Goal: Information Seeking & Learning: Learn about a topic

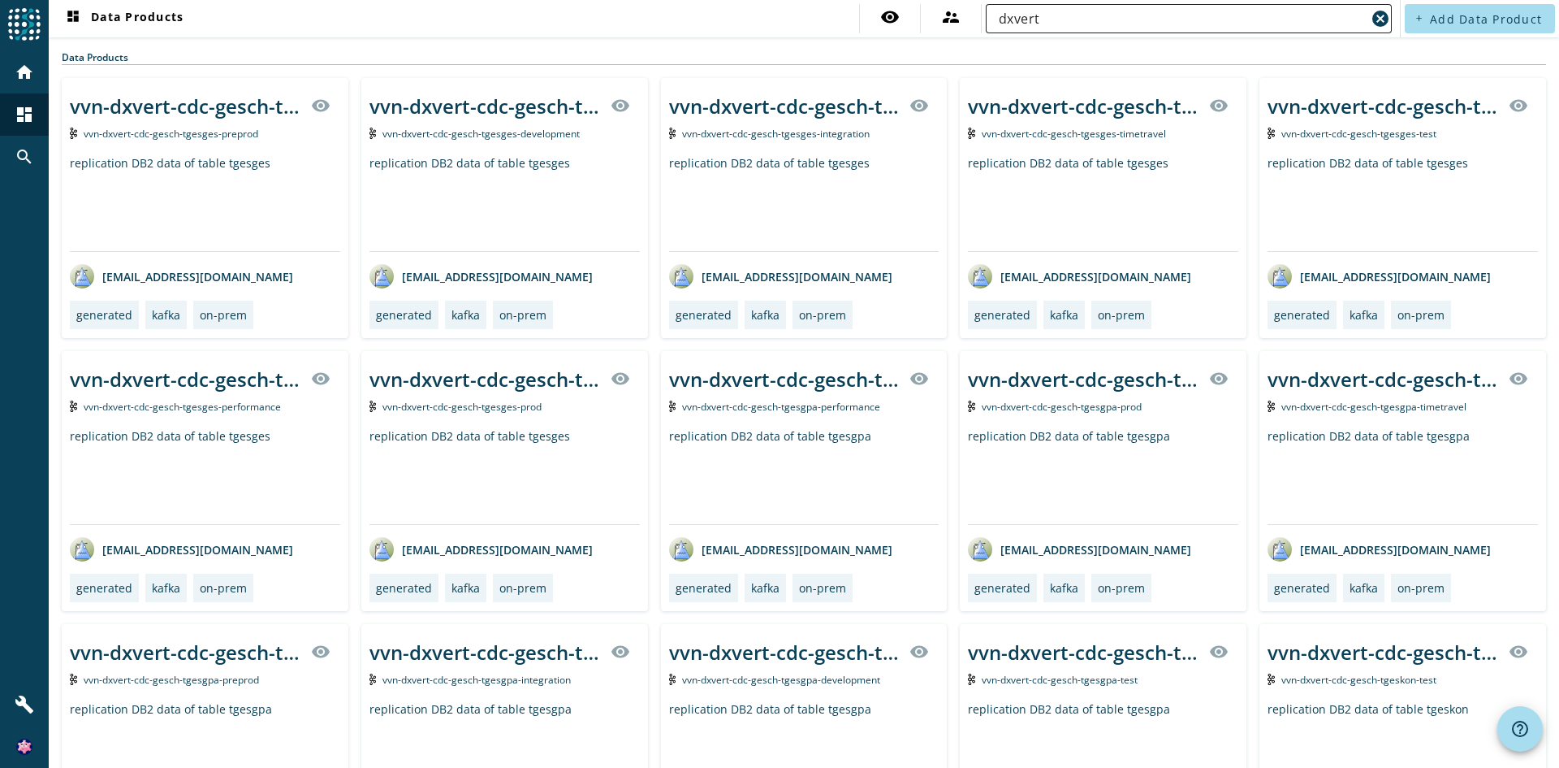
click at [1080, 19] on input "dxvert" at bounding box center [1182, 18] width 367 height 19
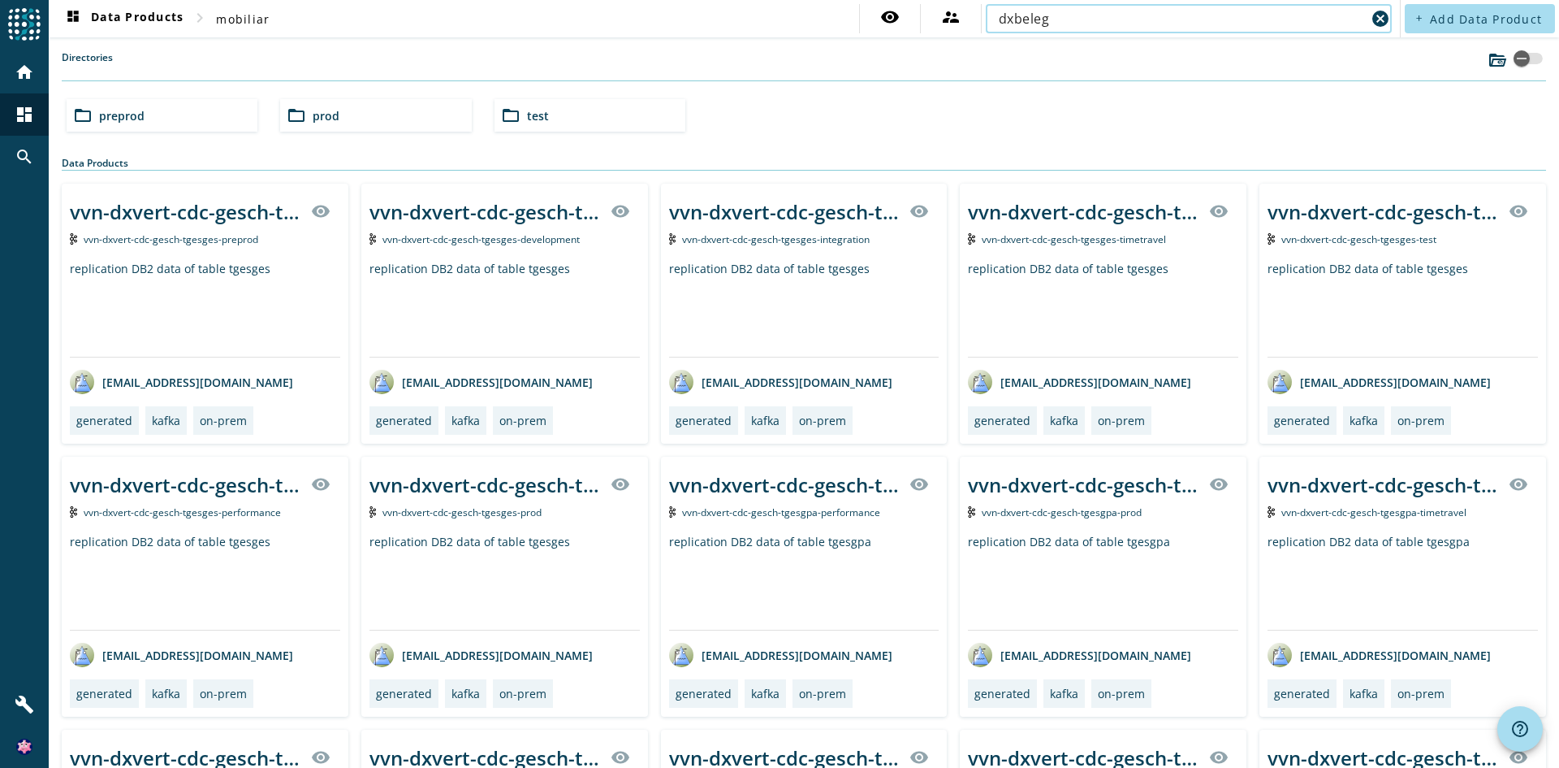
type input "dxbeleg"
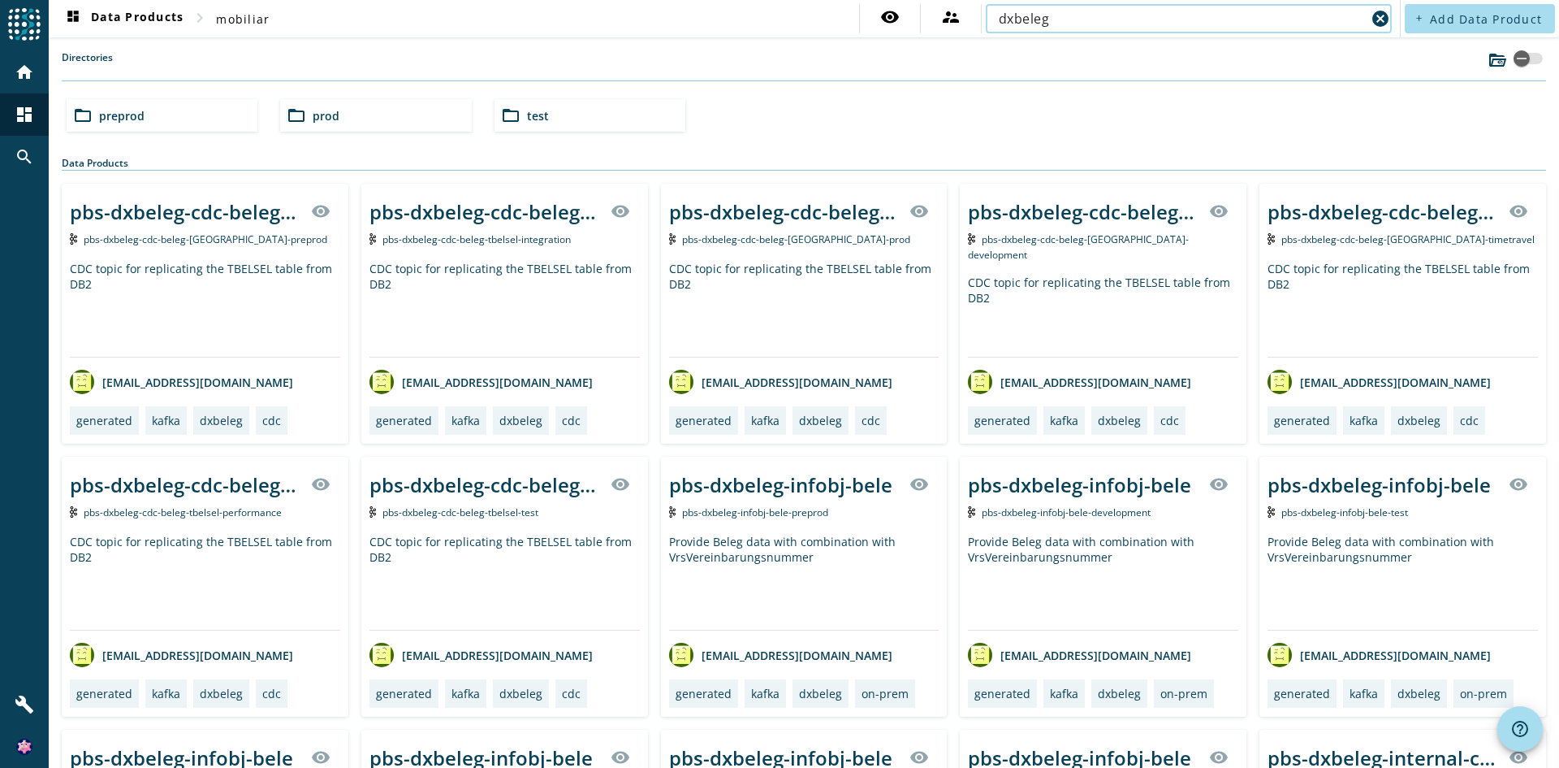
click at [240, 116] on div "folder_open preprod" at bounding box center [162, 115] width 191 height 32
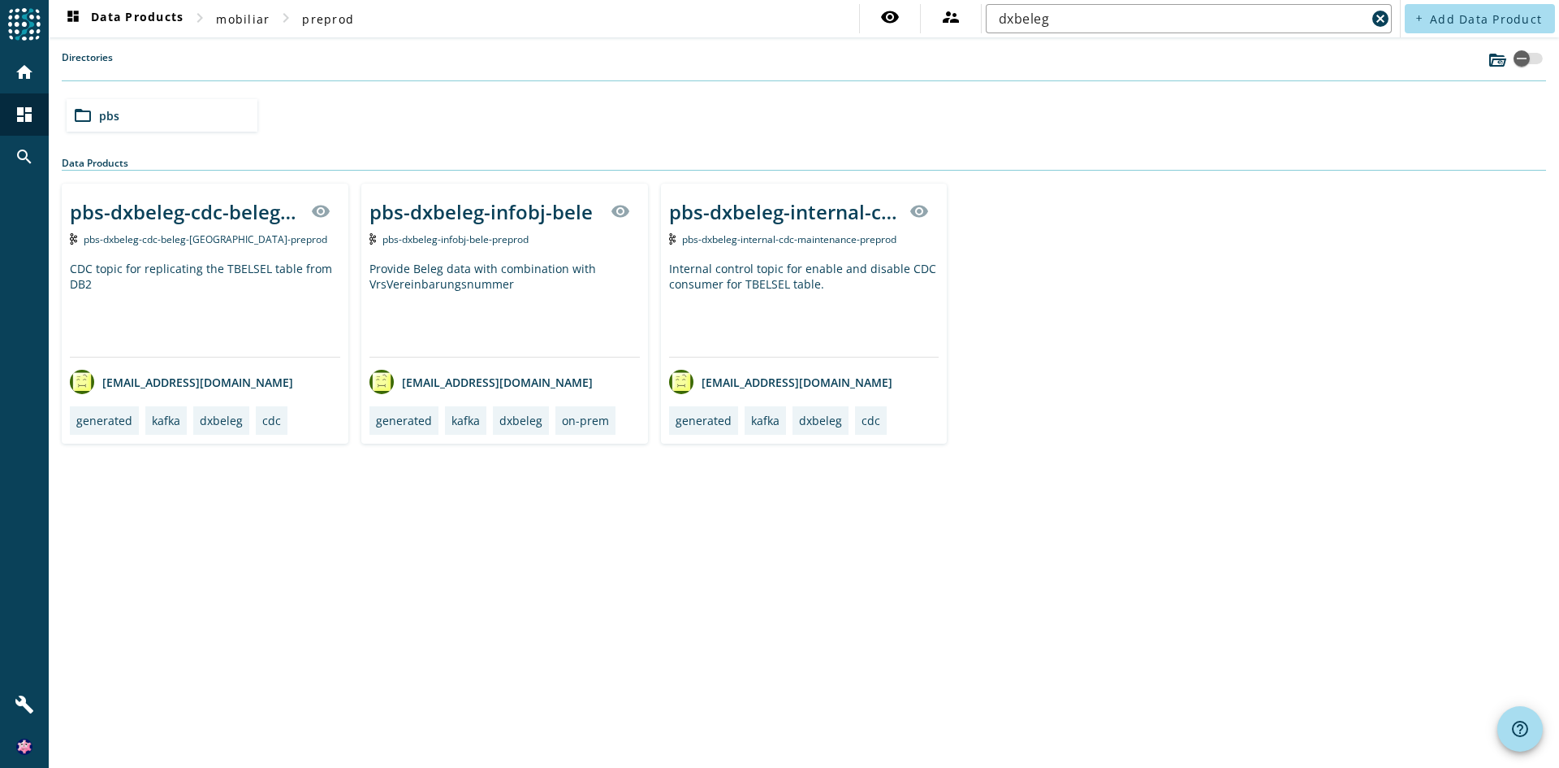
click at [501, 220] on div "pbs-dxbeleg-infobj-bele" at bounding box center [481, 211] width 223 height 27
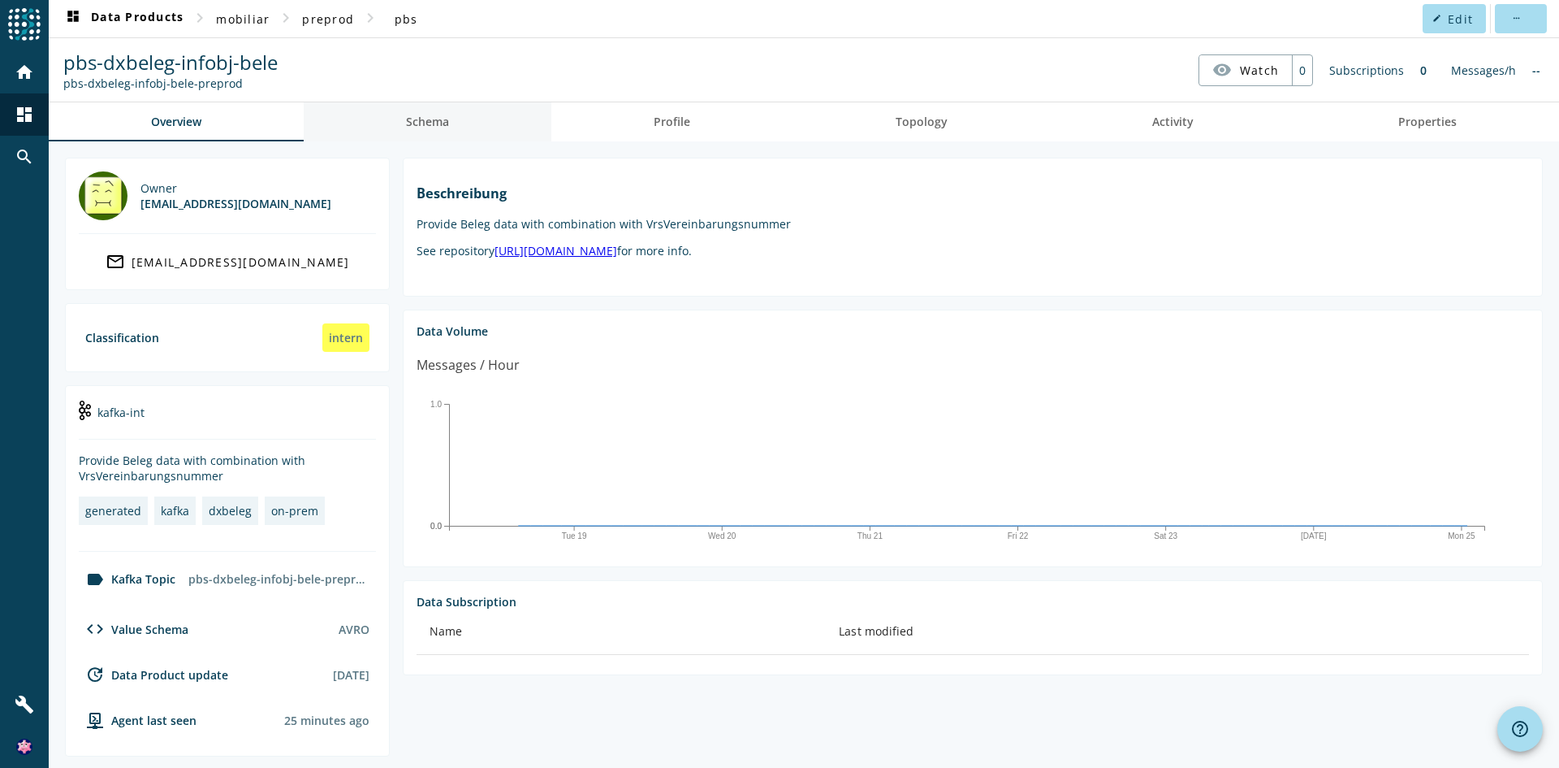
click at [448, 116] on span "Schema" at bounding box center [427, 121] width 43 height 11
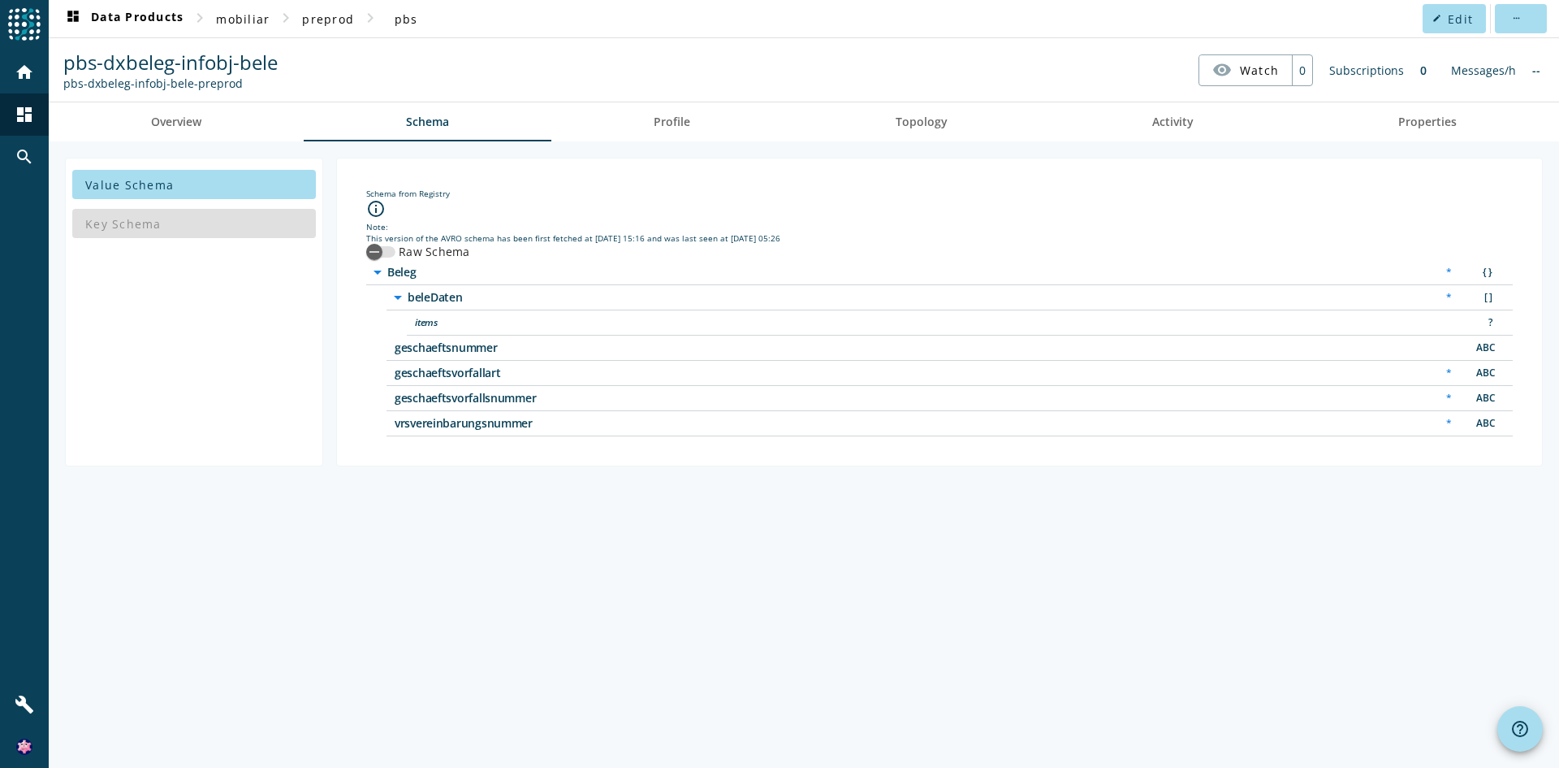
click at [429, 318] on span "items" at bounding box center [618, 322] width 406 height 11
click at [1491, 318] on div "?" at bounding box center [1484, 322] width 32 height 17
click at [1488, 318] on div "?" at bounding box center [1484, 322] width 32 height 17
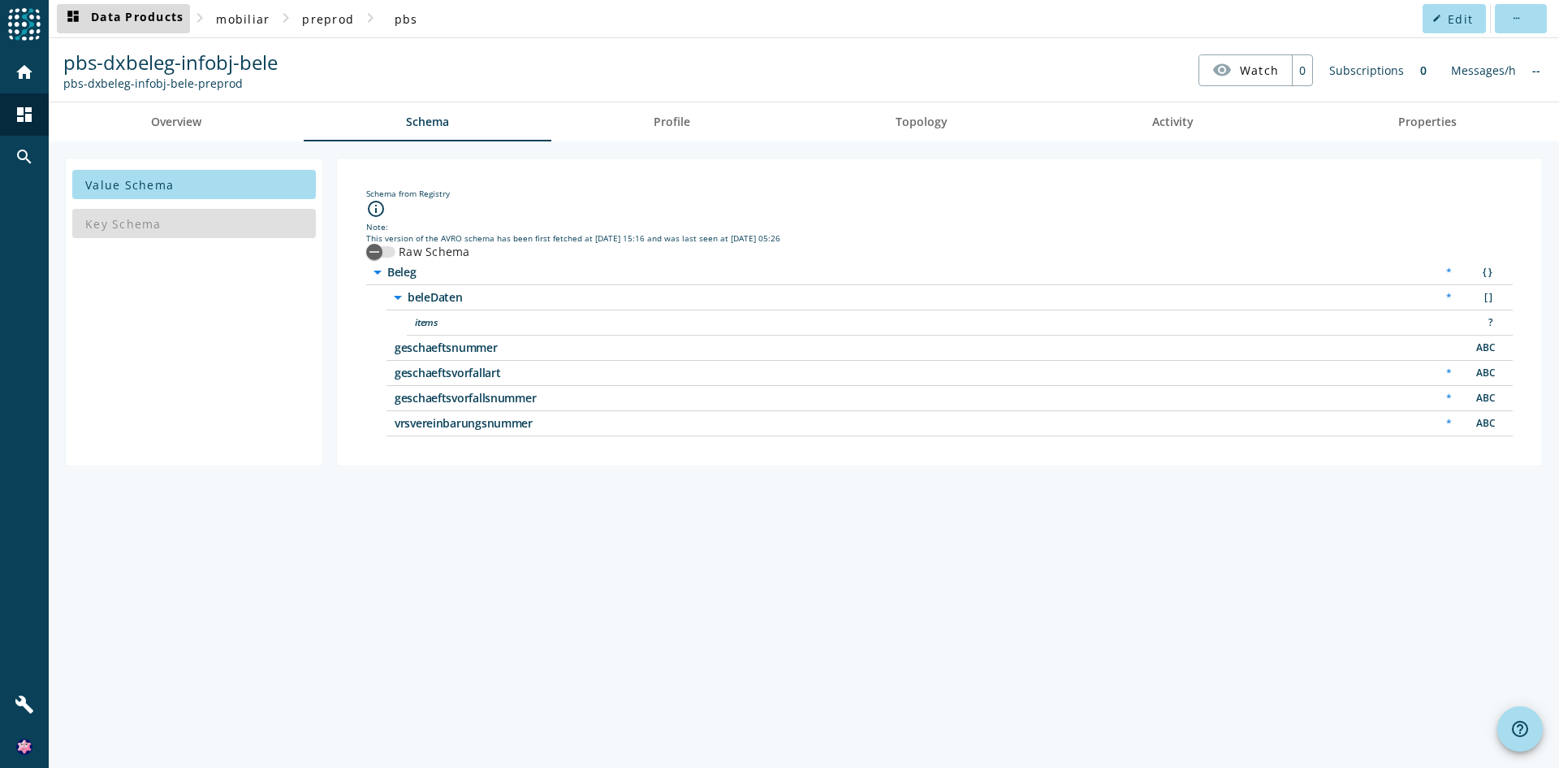
click at [170, 18] on span "dashboard Data Products" at bounding box center [123, 18] width 120 height 19
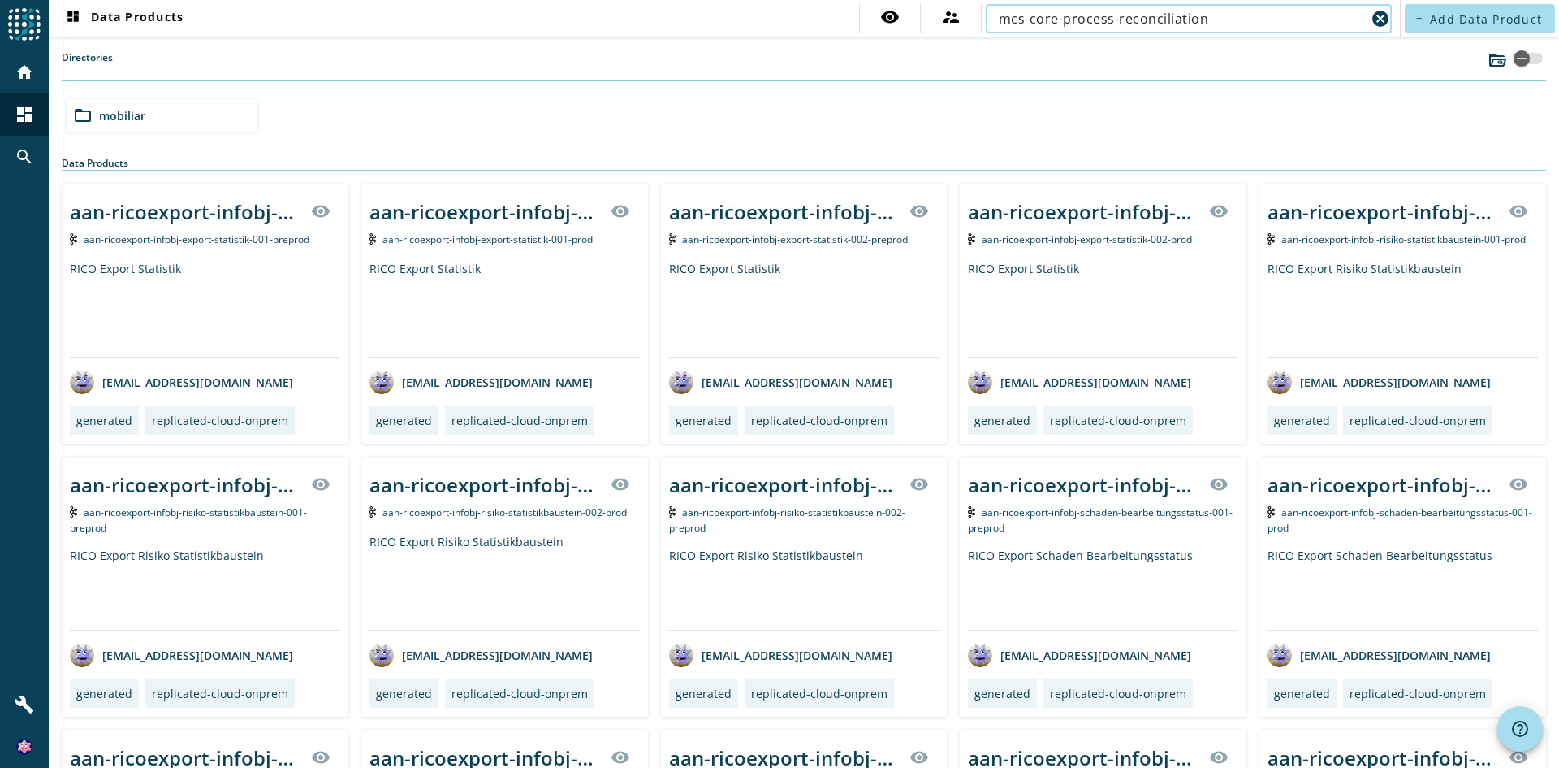
type input "mcs-core-process-reconciliation"
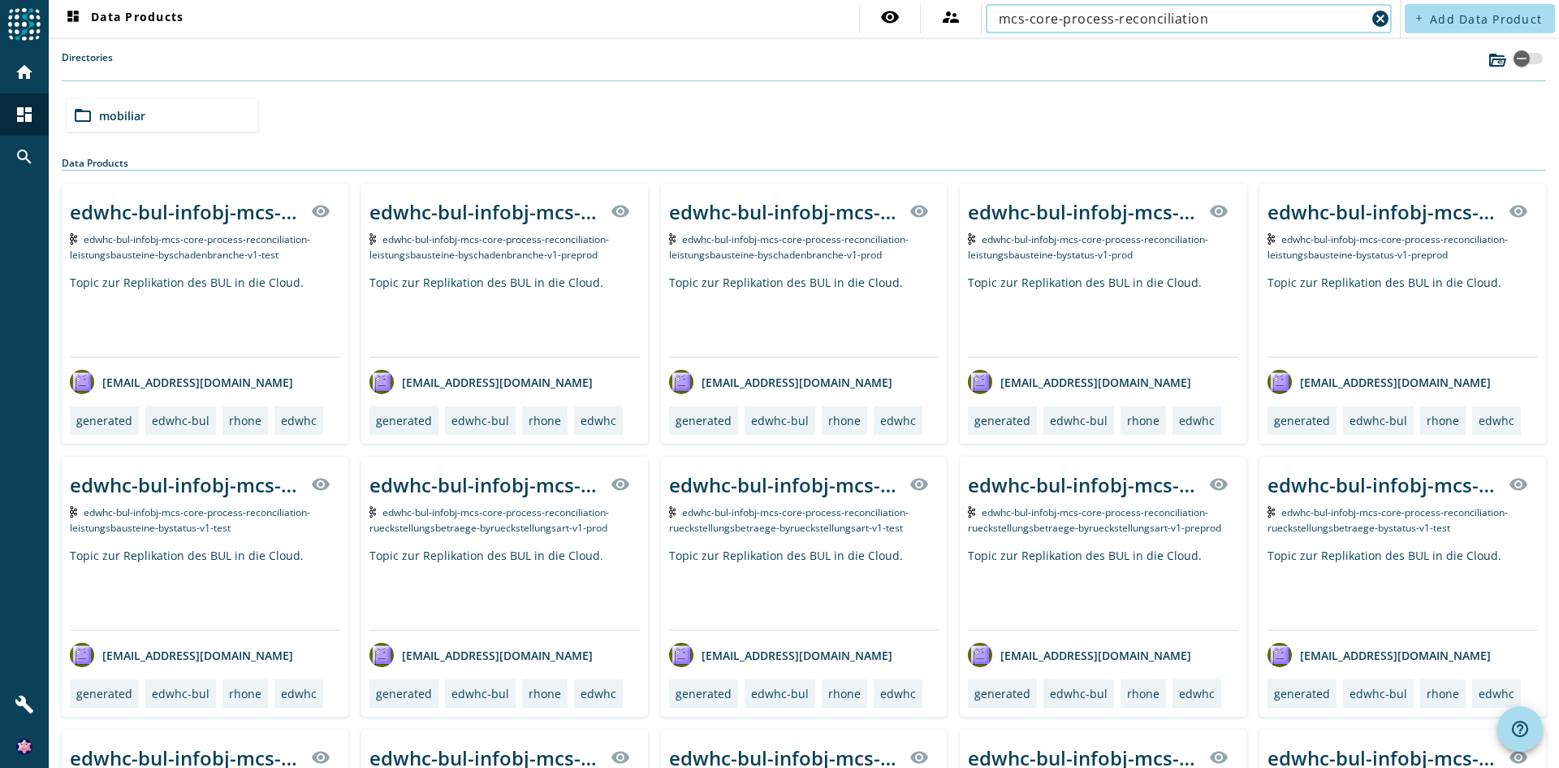
click at [1240, 24] on input "mcs-core-process-reconciliation" at bounding box center [1182, 18] width 367 height 19
click at [154, 118] on div "folder_open mobiliar" at bounding box center [162, 115] width 191 height 32
click at [1006, 25] on input "mcs-core-process-reconciliation" at bounding box center [1182, 18] width 367 height 19
click at [145, 24] on span "dashboard Data Products" at bounding box center [123, 18] width 120 height 19
click at [130, 8] on span at bounding box center [123, 18] width 133 height 39
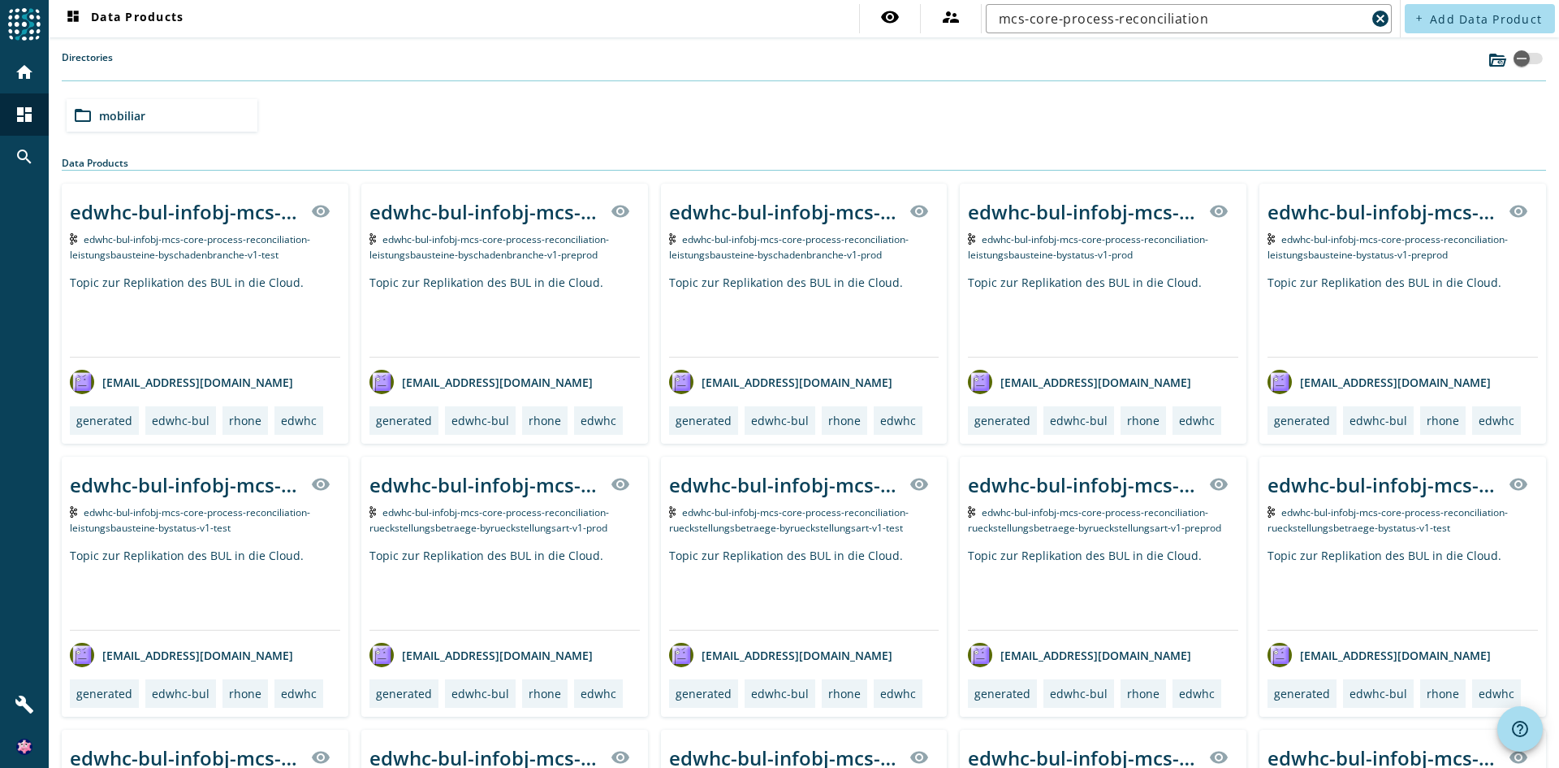
click at [28, 37] on img at bounding box center [24, 24] width 32 height 32
click at [1373, 21] on mat-icon "cancel" at bounding box center [1380, 18] width 19 height 19
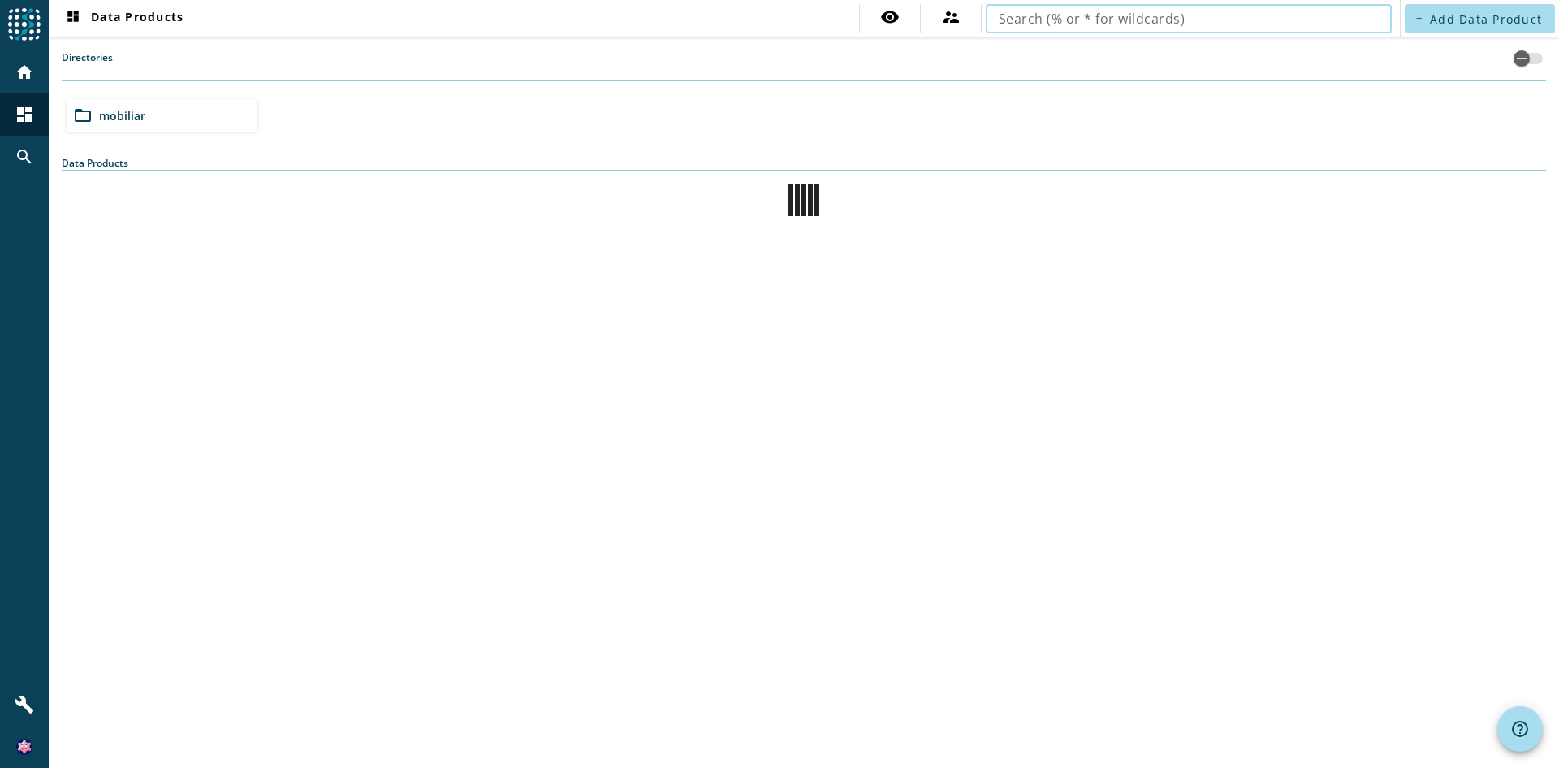
click at [1037, 23] on input "text" at bounding box center [1189, 18] width 380 height 19
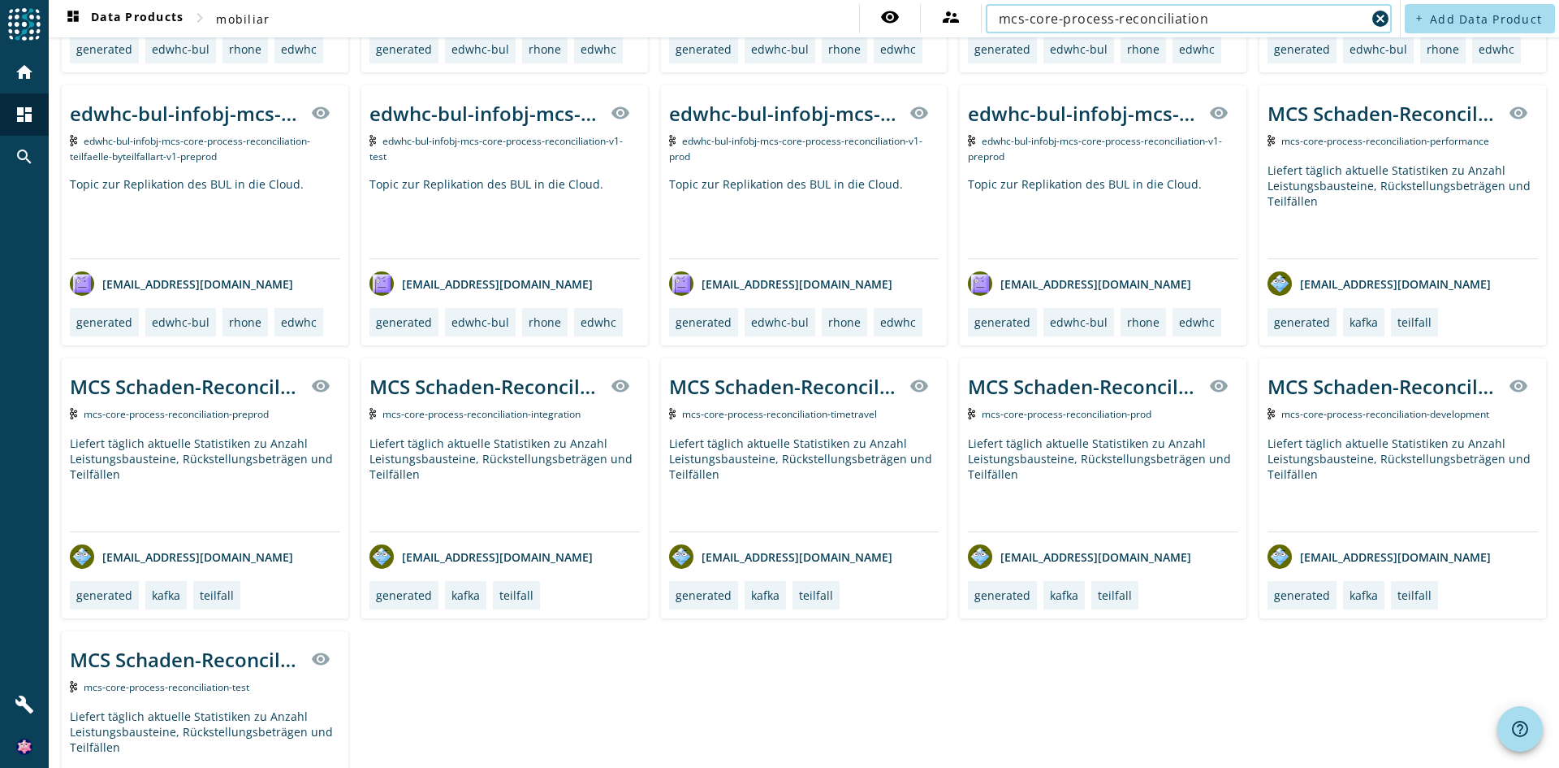
scroll to position [1326, 0]
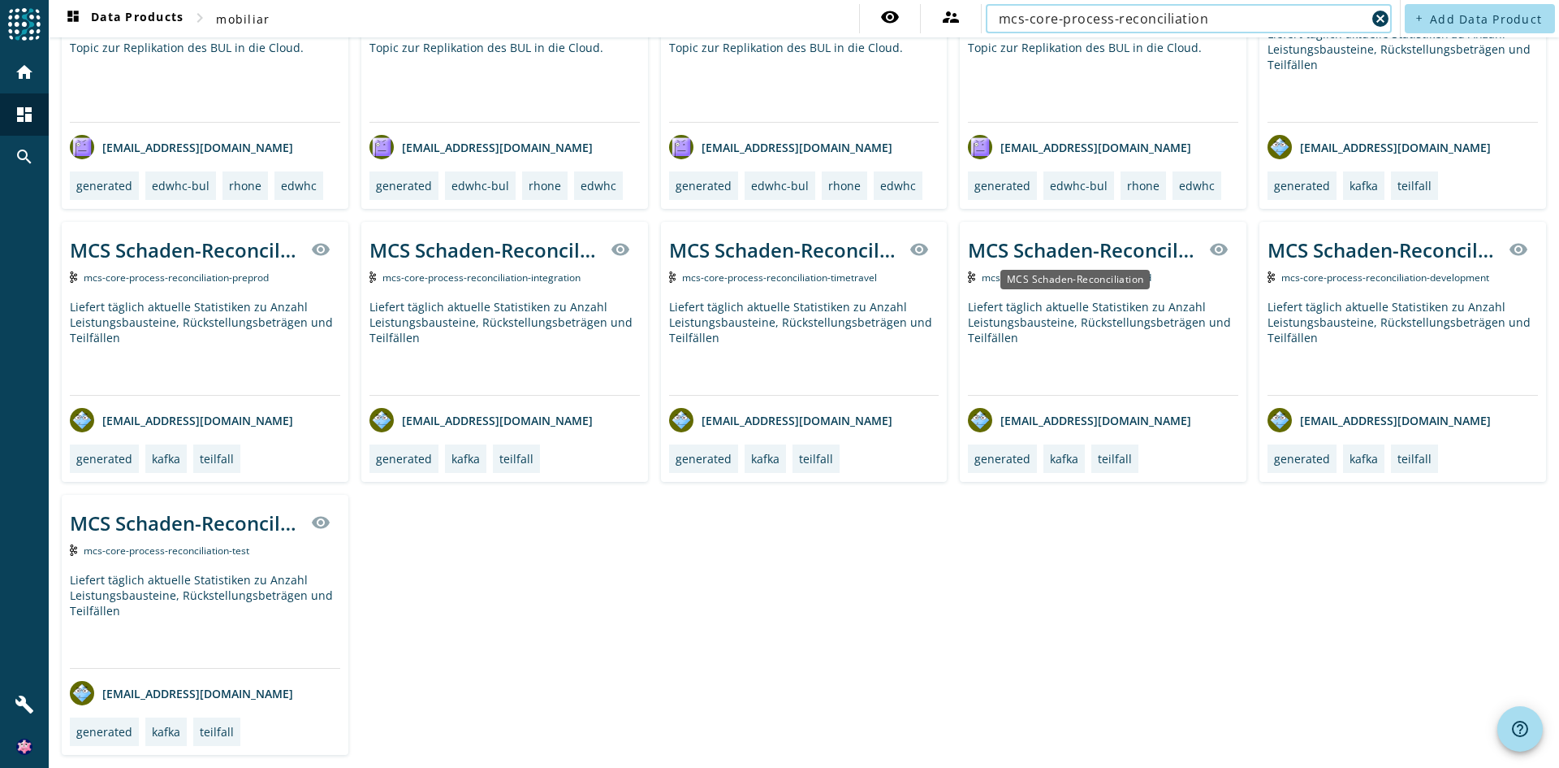
type input "mcs-core-process-reconciliation"
click at [1088, 256] on div "MCS Schaden-Reconciliation" at bounding box center [1083, 249] width 231 height 27
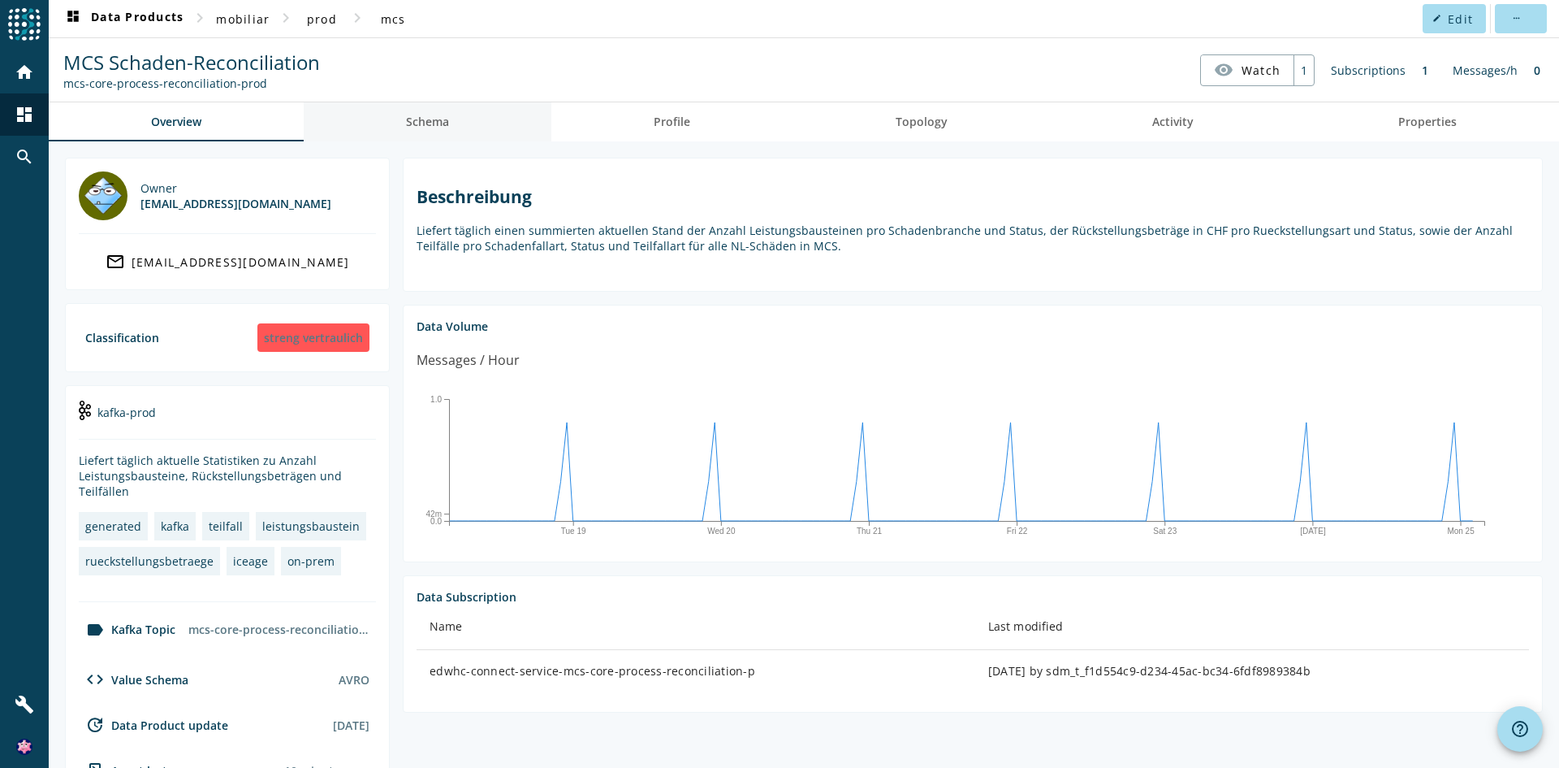
click at [442, 120] on span "Schema" at bounding box center [427, 121] width 43 height 11
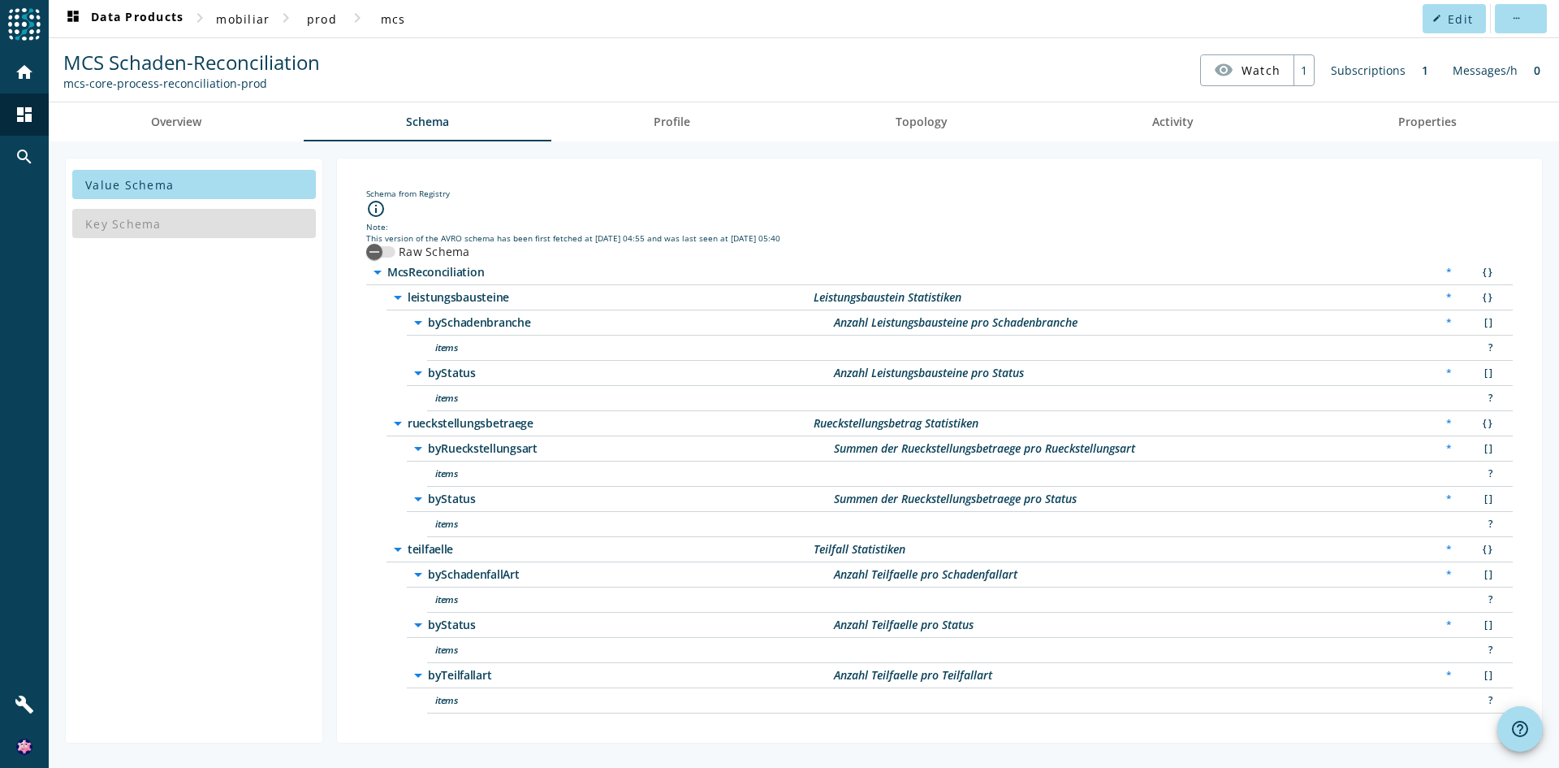
click at [457, 651] on span "items" at bounding box center [638, 649] width 406 height 11
drag, startPoint x: 452, startPoint y: 651, endPoint x: 1499, endPoint y: 652, distance: 1047.0
click at [1499, 652] on div "items ?" at bounding box center [970, 650] width 1086 height 25
click at [978, 354] on div "items ?" at bounding box center [970, 347] width 1086 height 25
click at [380, 244] on div "button" at bounding box center [374, 252] width 16 height 16
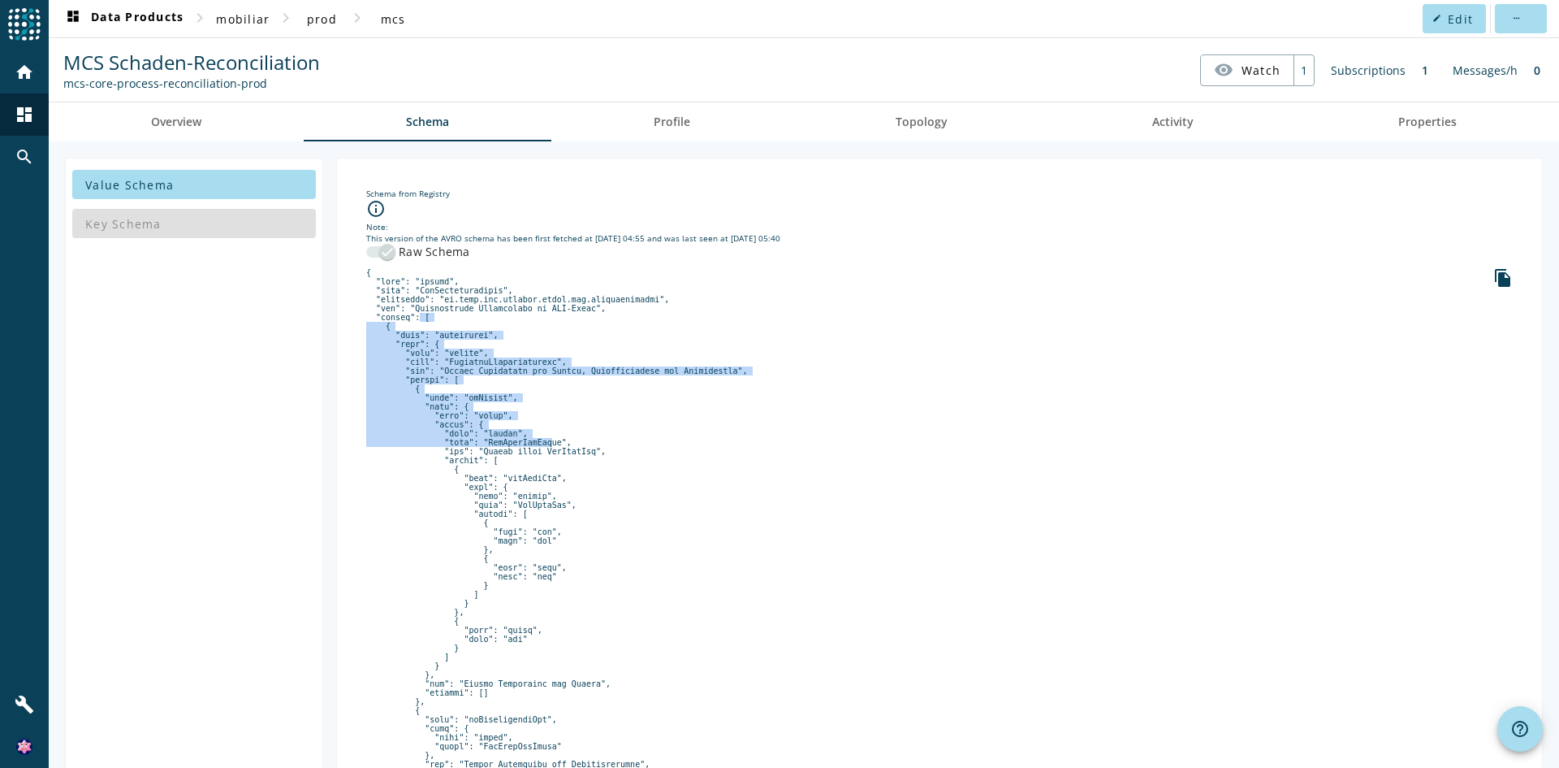
drag, startPoint x: 411, startPoint y: 319, endPoint x: 655, endPoint y: 407, distance: 259.7
click at [156, 21] on span "dashboard Data Products" at bounding box center [123, 18] width 120 height 19
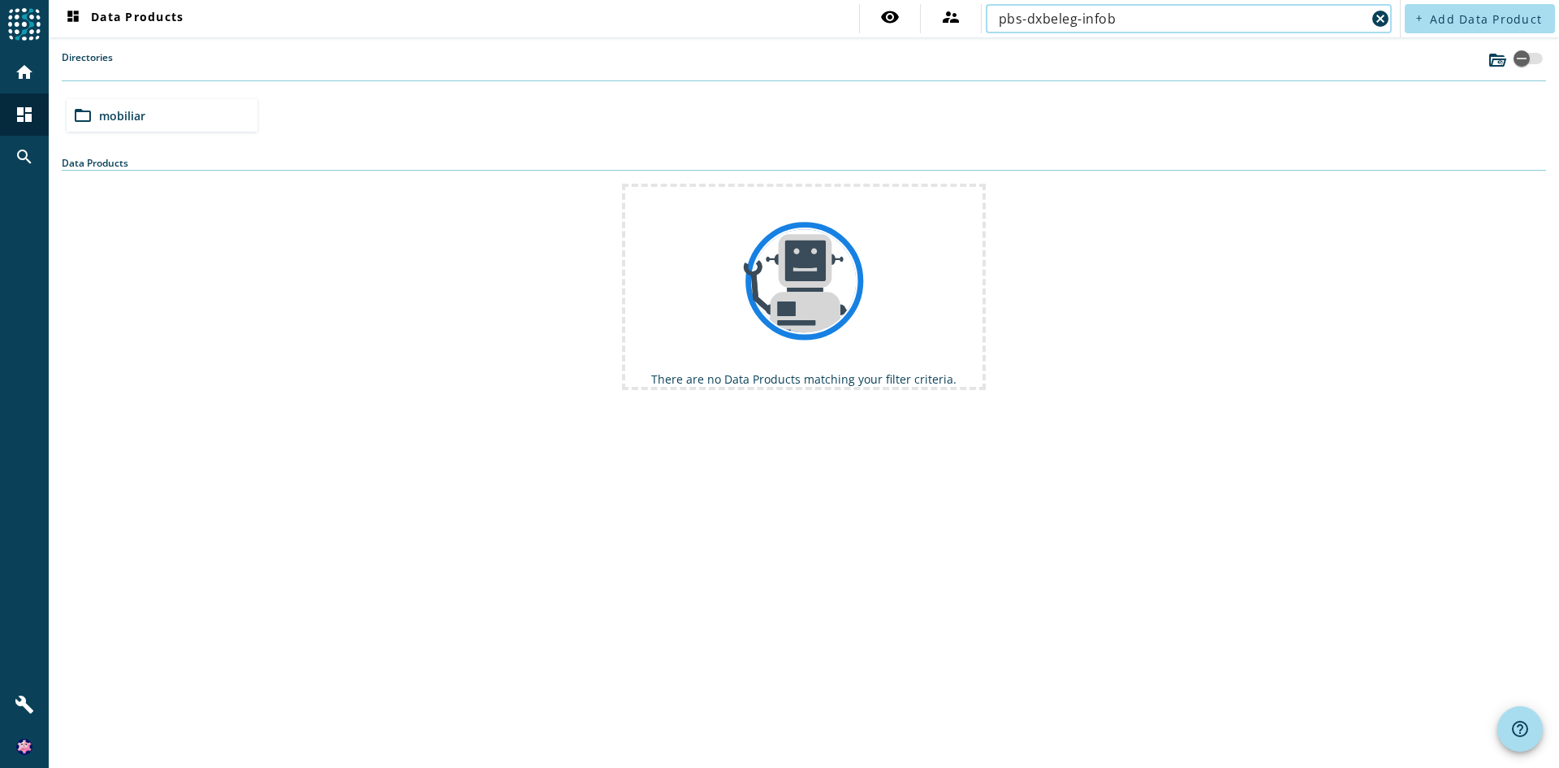
type input "pbs-dxbeleg-infobj"
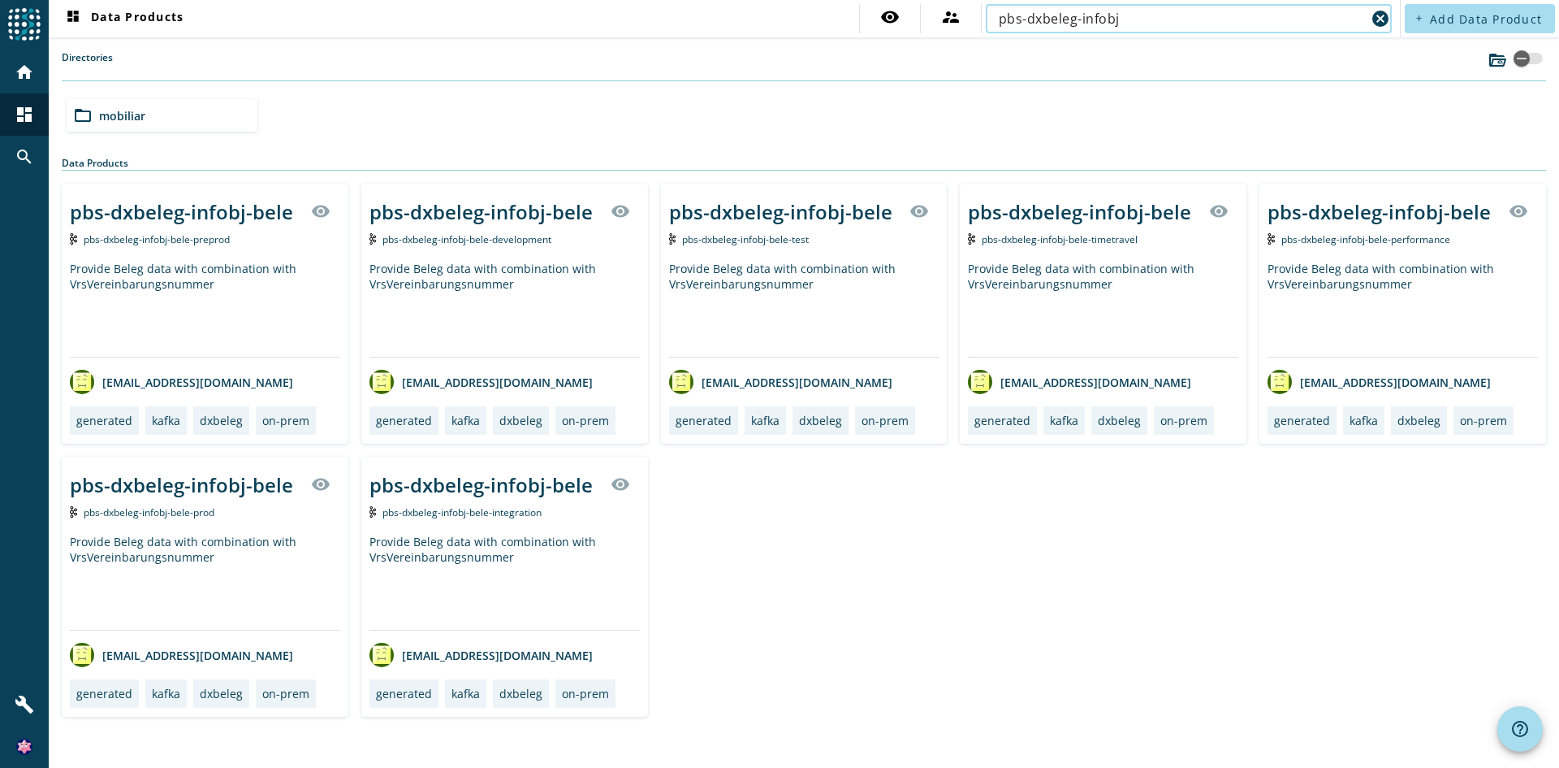
click at [836, 206] on div "pbs-dxbeleg-infobj-bele" at bounding box center [780, 211] width 223 height 27
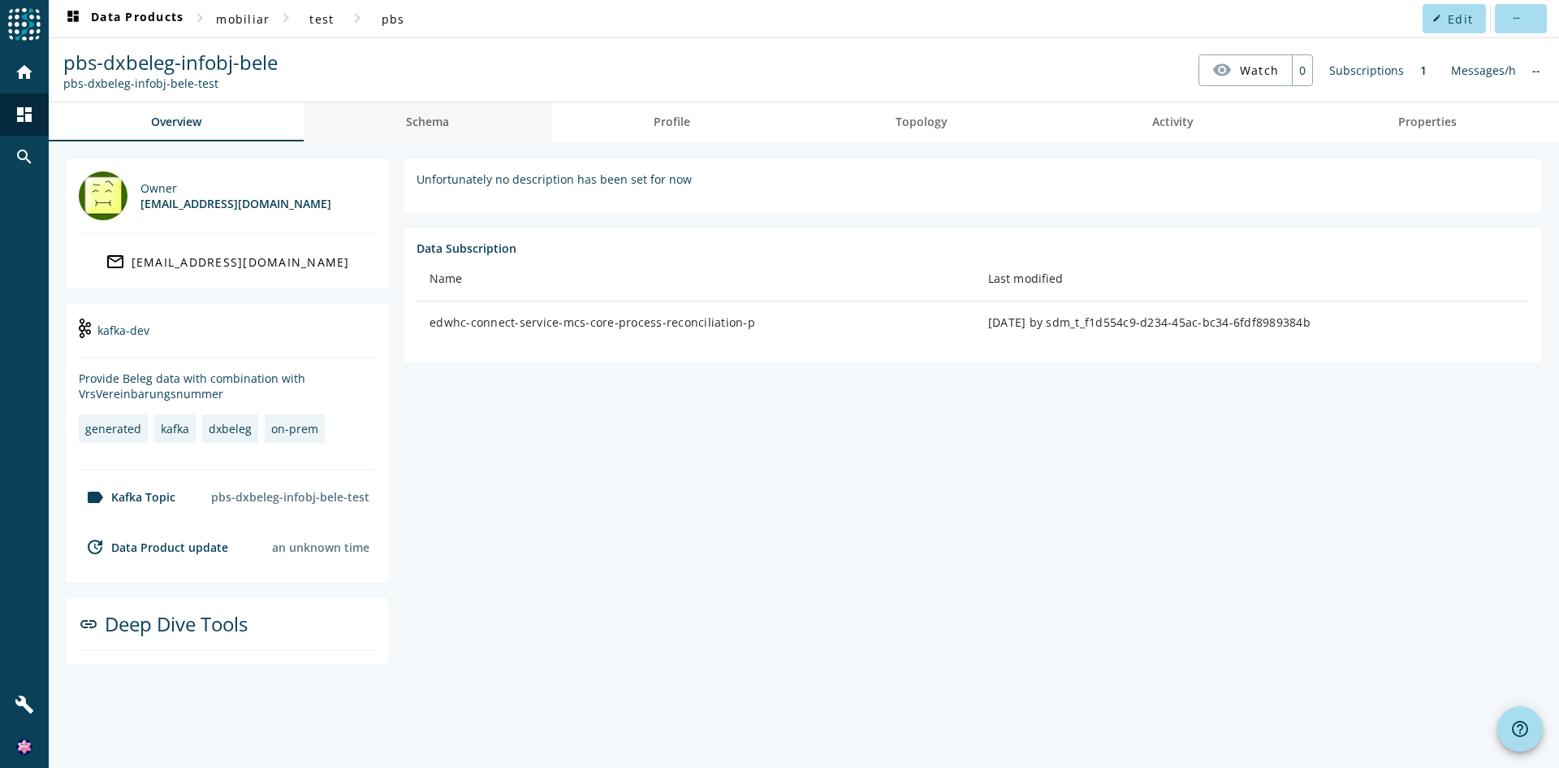
click at [452, 130] on link "Schema" at bounding box center [428, 121] width 248 height 39
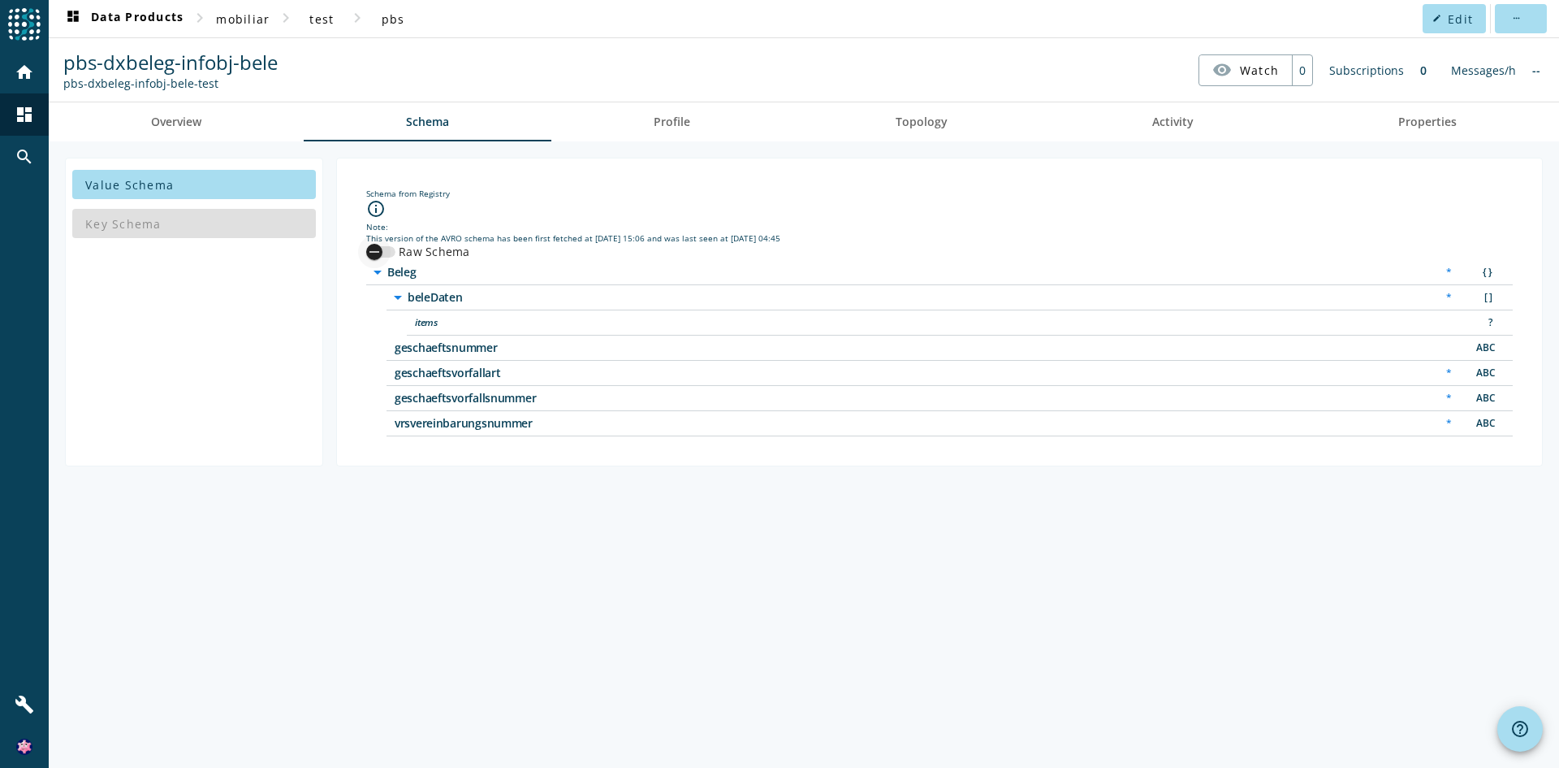
click at [383, 248] on div "button" at bounding box center [374, 252] width 32 height 32
